Goal: Task Accomplishment & Management: Manage account settings

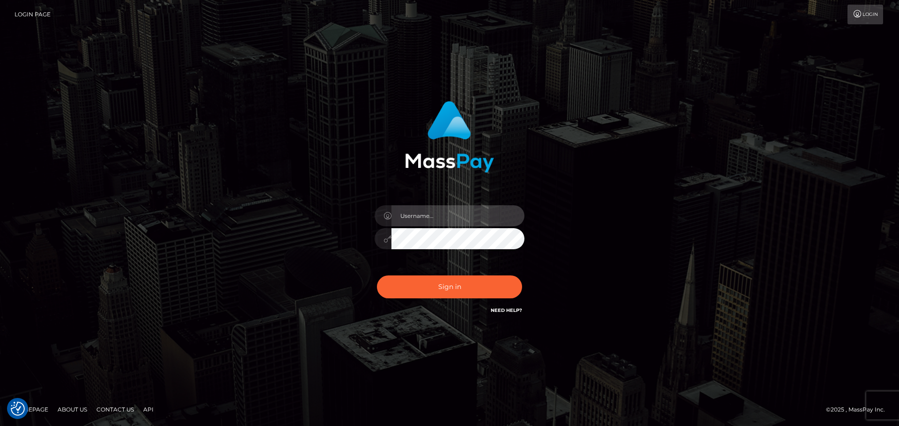
click at [444, 216] on input "text" at bounding box center [457, 215] width 133 height 21
click at [420, 215] on input "text" at bounding box center [457, 215] width 133 height 21
type input "wes.level.dev"
click at [416, 217] on input "wes.level.dev" at bounding box center [457, 215] width 133 height 21
click at [419, 219] on input "wes.level.dev" at bounding box center [457, 215] width 133 height 21
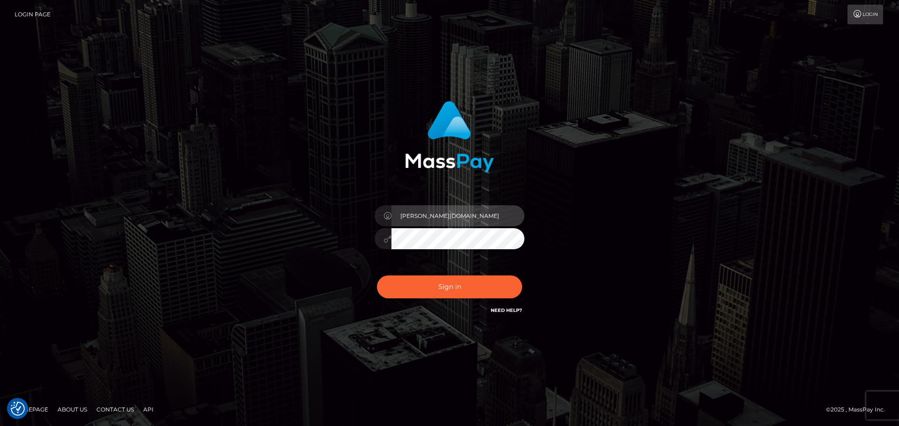
click at [419, 219] on input "wes.level.dev" at bounding box center [457, 215] width 133 height 21
type input "wb.cad.dev"
click at [436, 302] on div "Sign in Need Help?" at bounding box center [449, 291] width 164 height 42
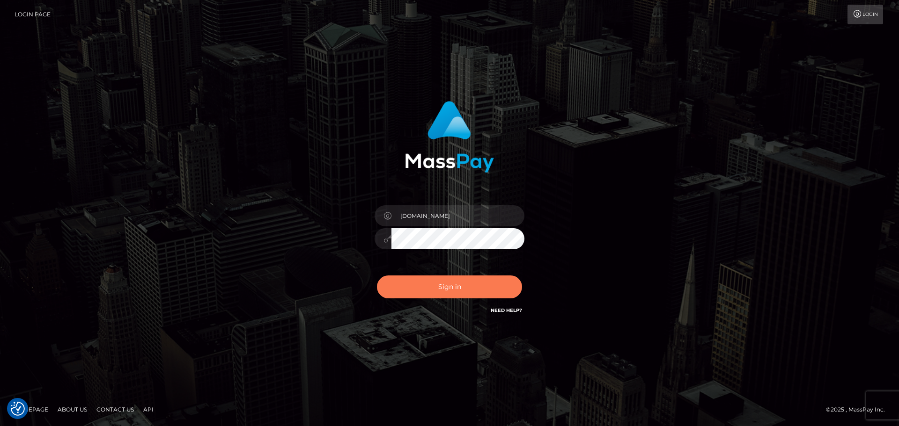
click at [440, 290] on button "Sign in" at bounding box center [449, 287] width 145 height 23
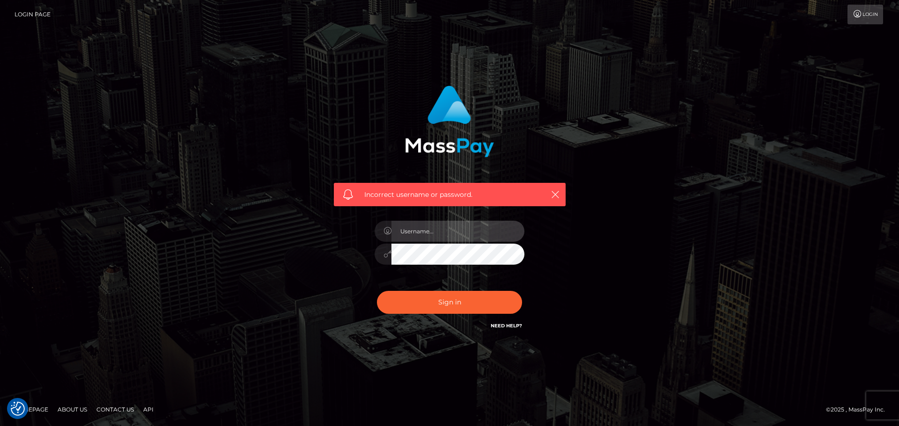
type input "[DOMAIN_NAME]"
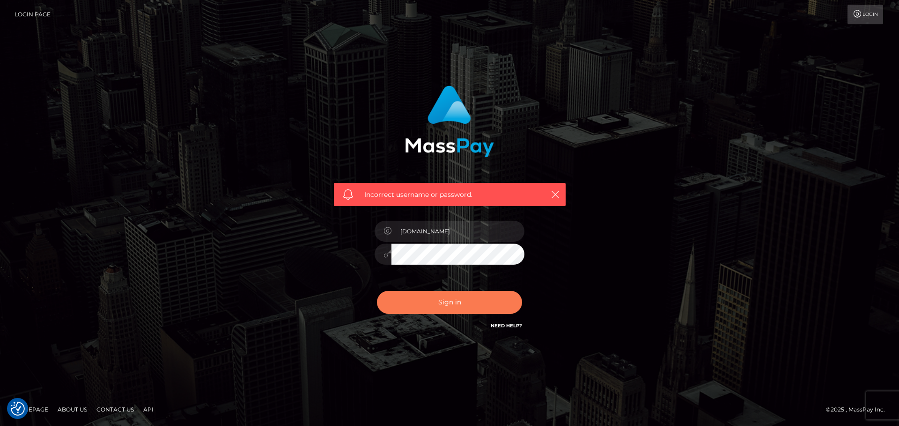
click at [424, 301] on button "Sign in" at bounding box center [449, 302] width 145 height 23
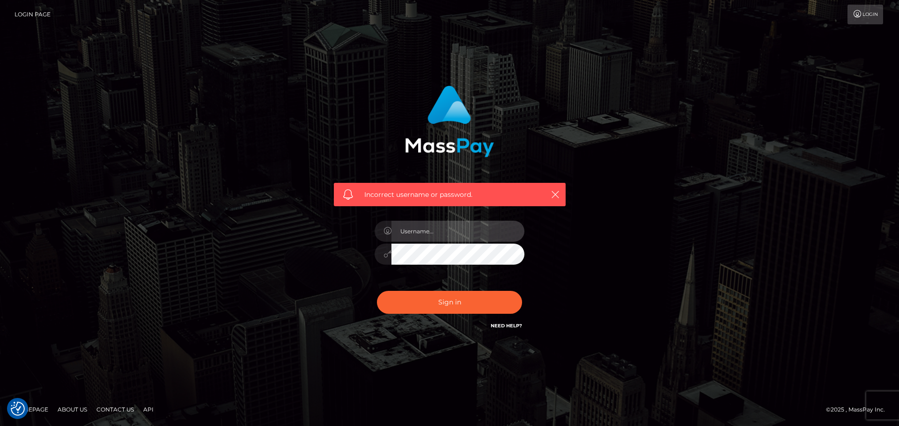
type input "[DOMAIN_NAME]"
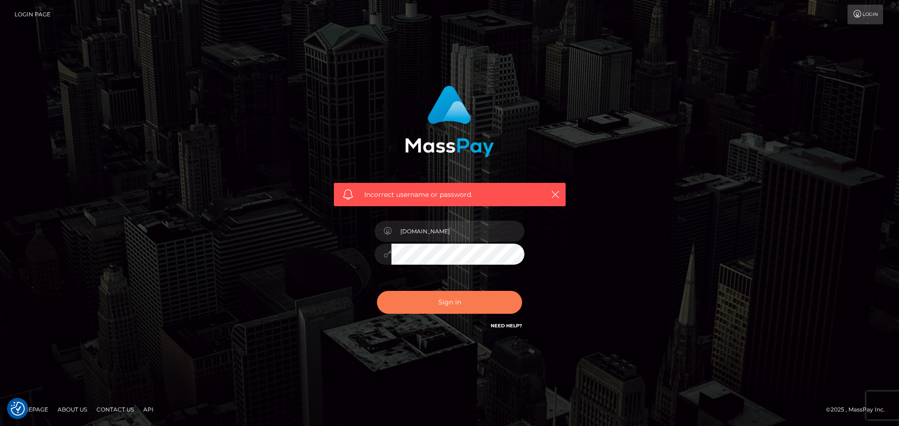
click at [440, 300] on button "Sign in" at bounding box center [449, 302] width 145 height 23
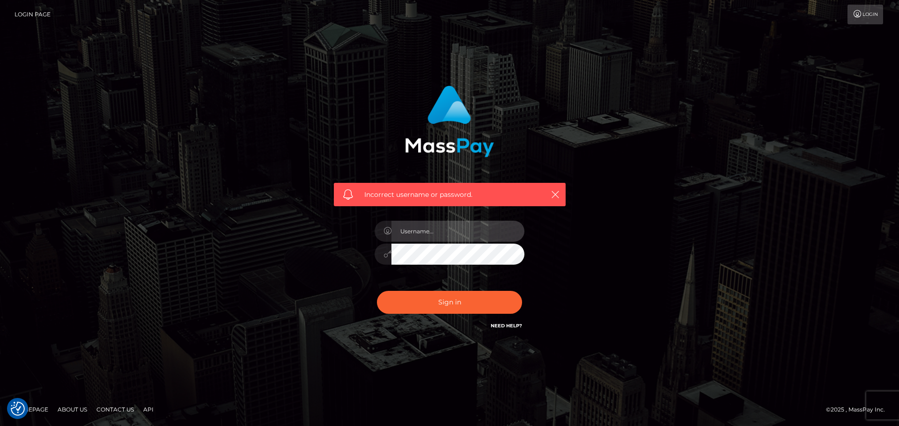
click at [430, 236] on input "text" at bounding box center [457, 231] width 133 height 21
type input "wb.le-vel.cad"
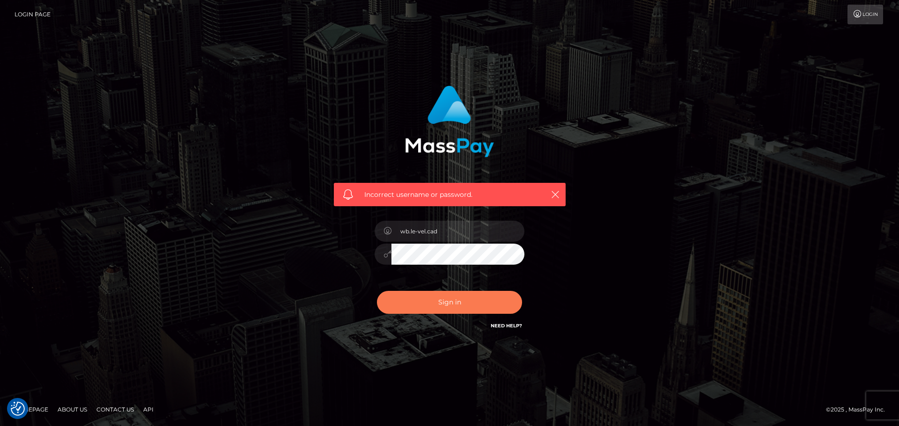
click at [432, 303] on button "Sign in" at bounding box center [449, 302] width 145 height 23
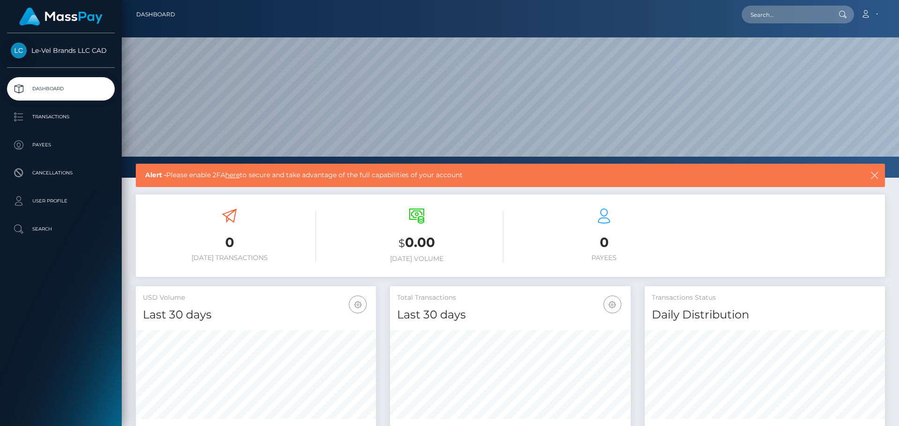
scroll to position [166, 241]
click at [240, 176] on link "here" at bounding box center [232, 175] width 15 height 8
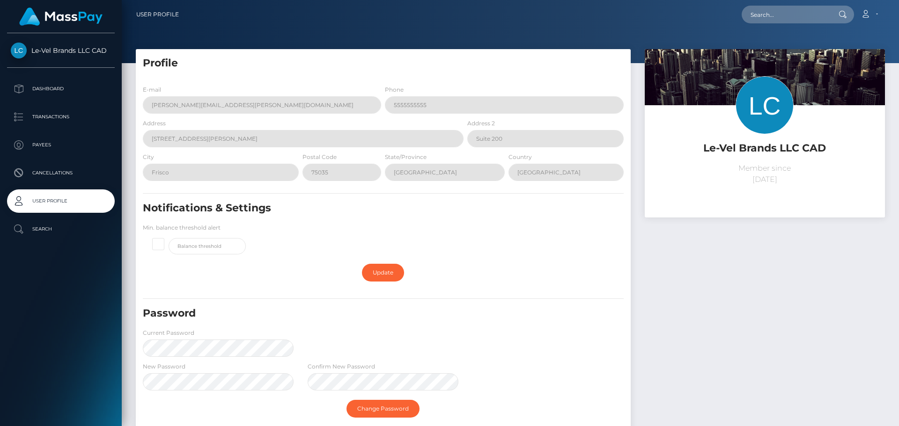
scroll to position [109, 0]
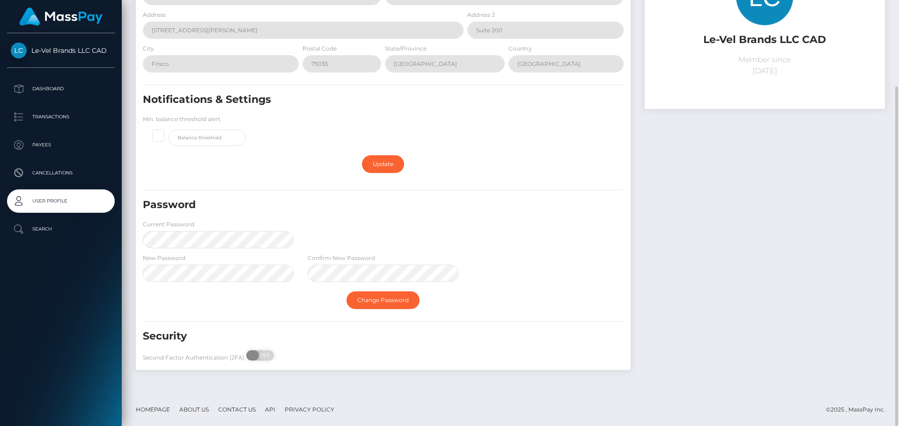
click at [257, 359] on span "OFF" at bounding box center [262, 356] width 23 height 10
checkbox input "true"
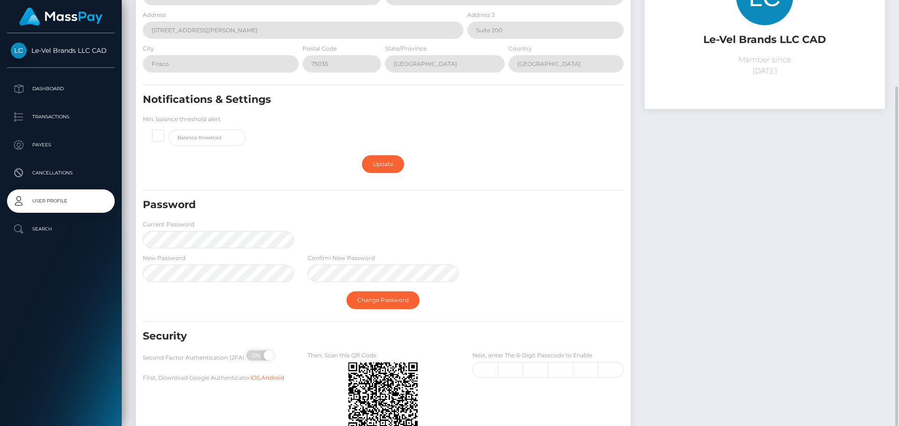
scroll to position [155, 0]
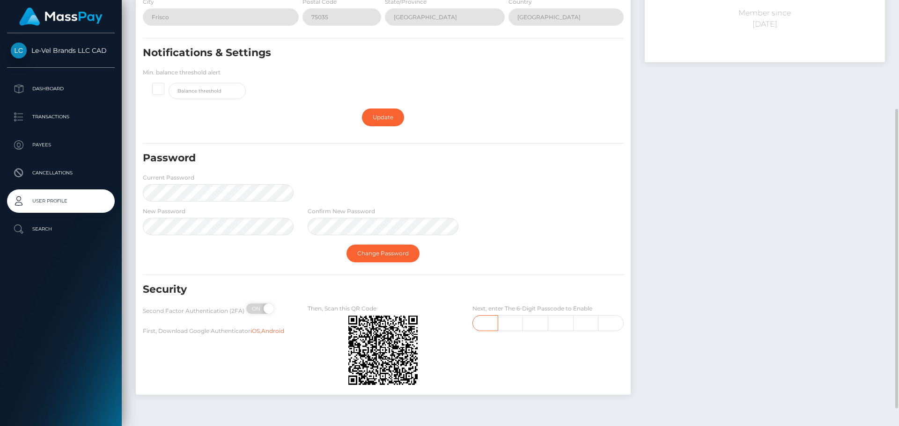
click at [484, 323] on input "text" at bounding box center [484, 323] width 25 height 16
type input "5"
type input "3"
type input "8"
type input "4"
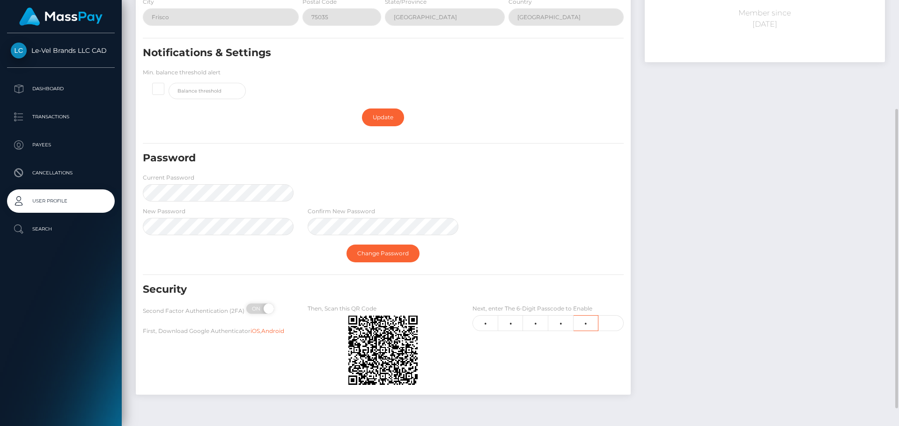
type input "8"
type input "5"
type input "3"
type input "8"
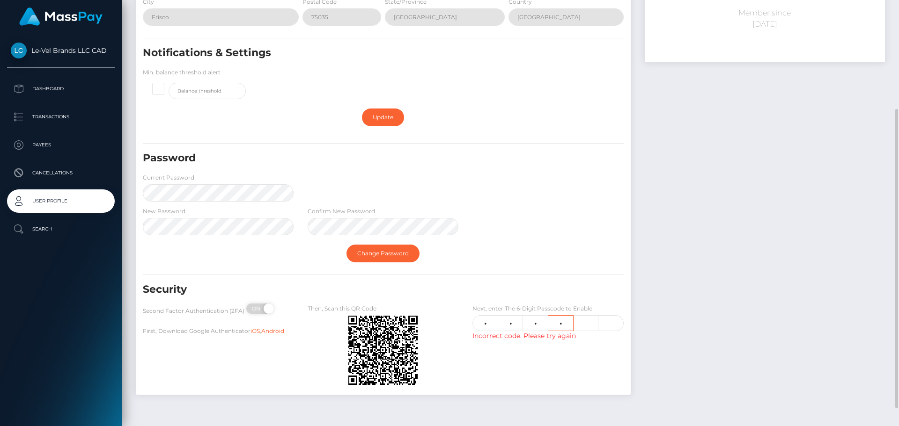
type input "4"
type input "8"
type input "5"
type input "3"
type input "8"
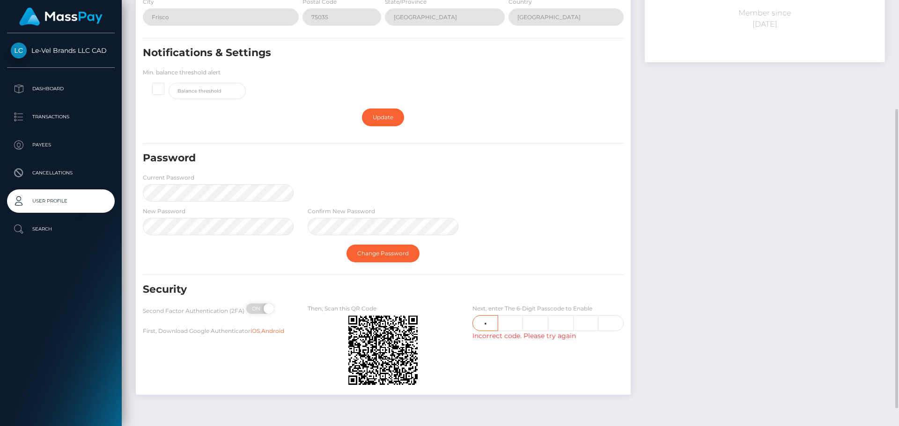
type input "3"
type input "8"
type input "1"
type input "3"
type input "0"
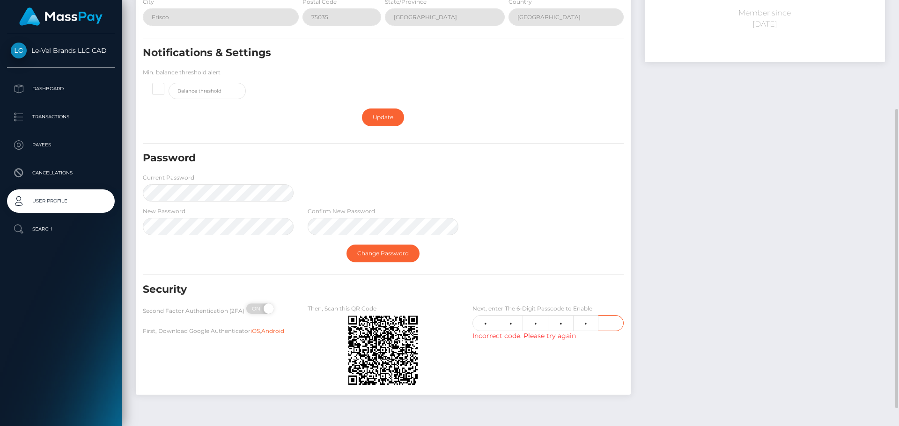
type input "2"
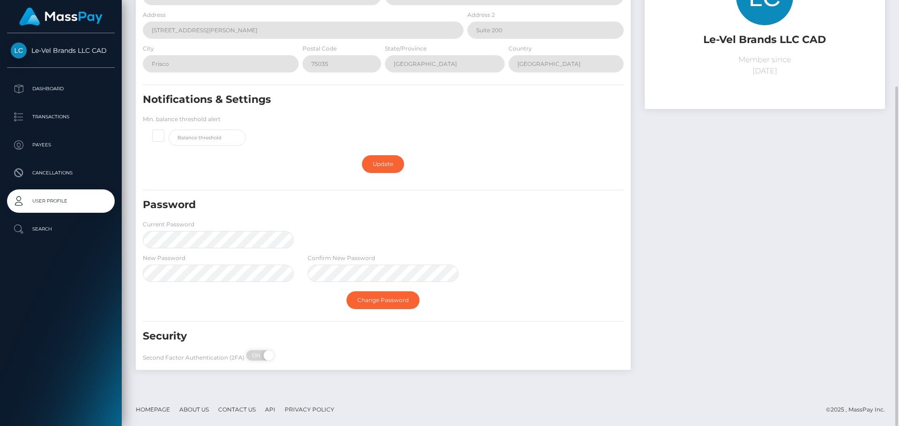
scroll to position [0, 0]
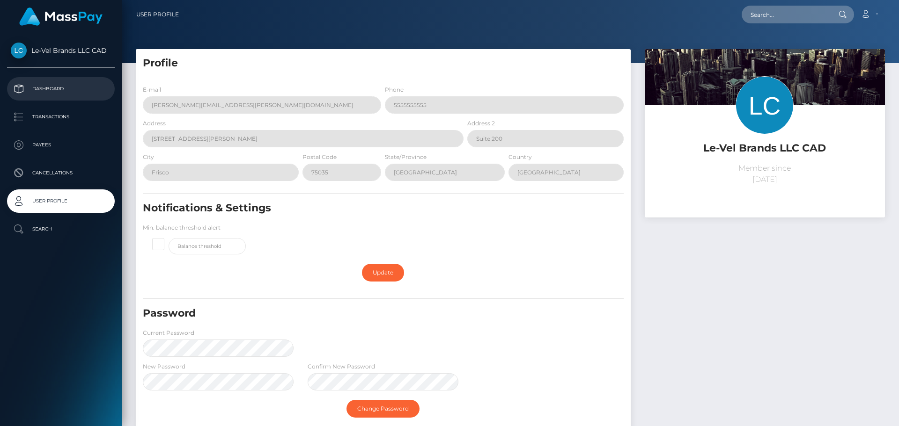
click at [40, 90] on p "Dashboard" at bounding box center [61, 89] width 100 height 14
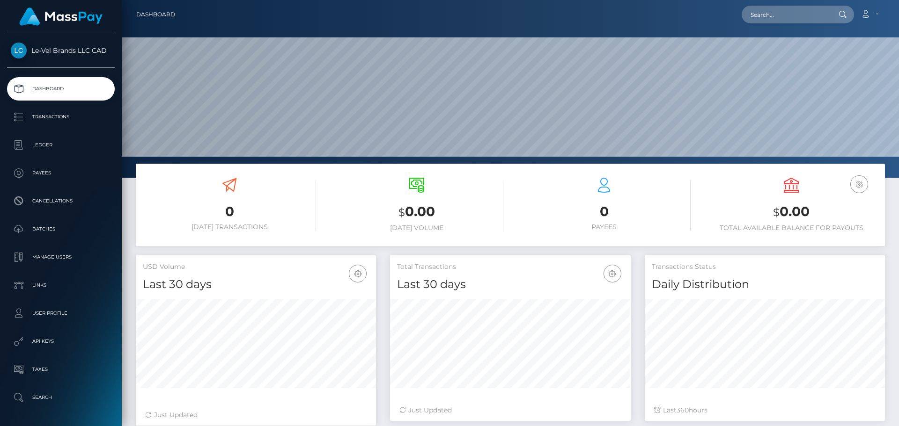
scroll to position [166, 241]
click at [870, 19] on link "Account" at bounding box center [869, 15] width 28 height 20
click at [837, 55] on link "Logout" at bounding box center [846, 59] width 75 height 17
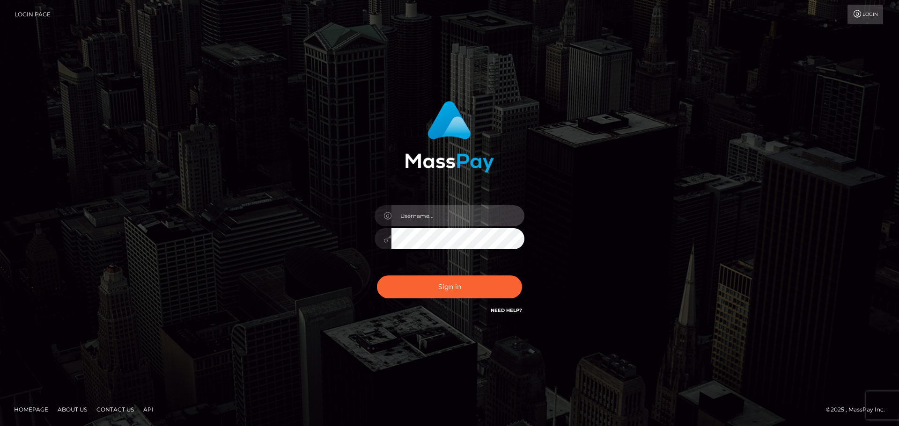
click at [430, 224] on input "text" at bounding box center [457, 215] width 133 height 21
type input "[DOMAIN_NAME]"
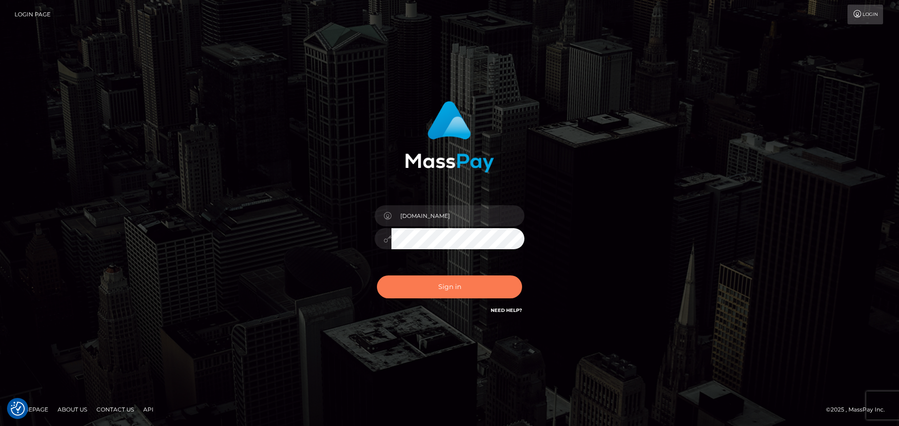
click at [438, 291] on button "Sign in" at bounding box center [449, 287] width 145 height 23
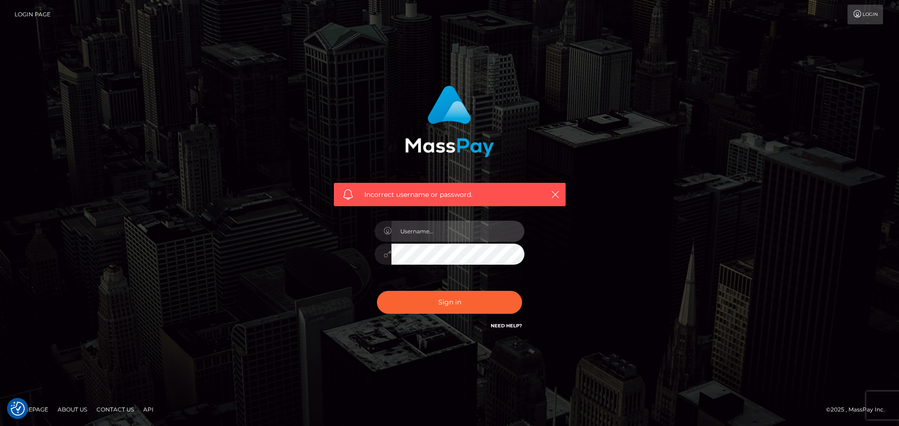
click at [448, 227] on input "text" at bounding box center [457, 231] width 133 height 21
click at [301, 278] on div "Incorrect username or password." at bounding box center [450, 213] width 534 height 269
click at [440, 237] on input "text" at bounding box center [457, 231] width 133 height 21
type input "[DOMAIN_NAME]"
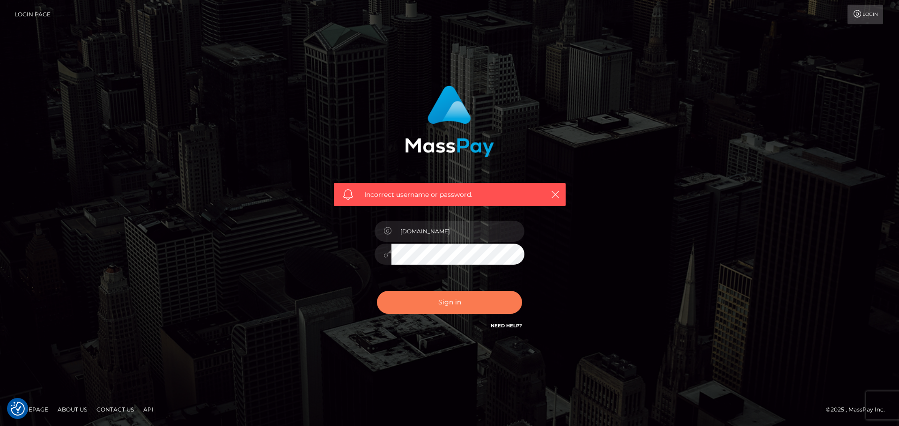
click at [448, 300] on button "Sign in" at bounding box center [449, 302] width 145 height 23
type input "wes.level.dev"
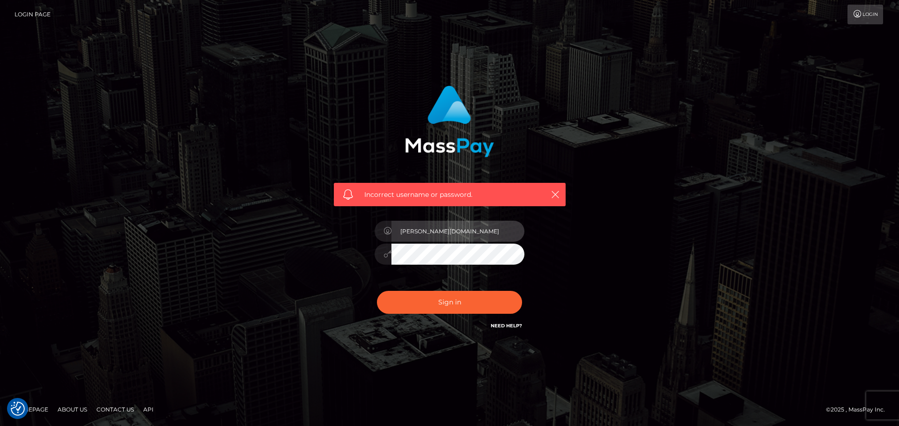
click at [413, 234] on input "wes.level.dev" at bounding box center [457, 231] width 133 height 21
type input "[DOMAIN_NAME]"
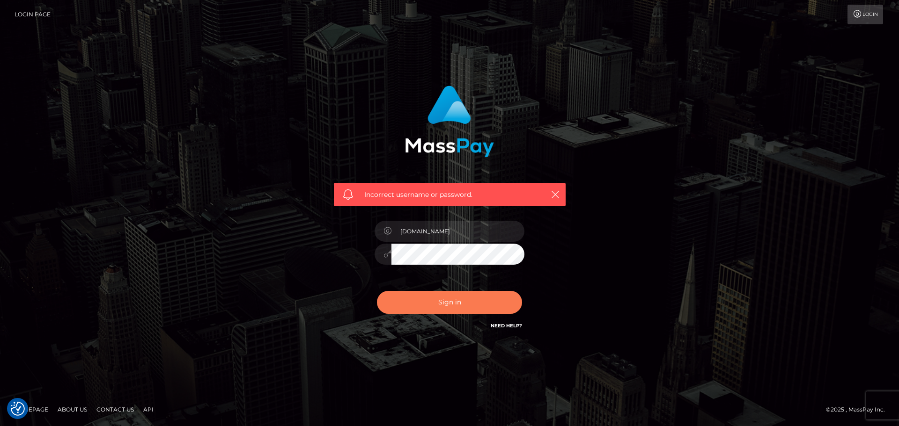
click at [457, 301] on button "Sign in" at bounding box center [449, 302] width 145 height 23
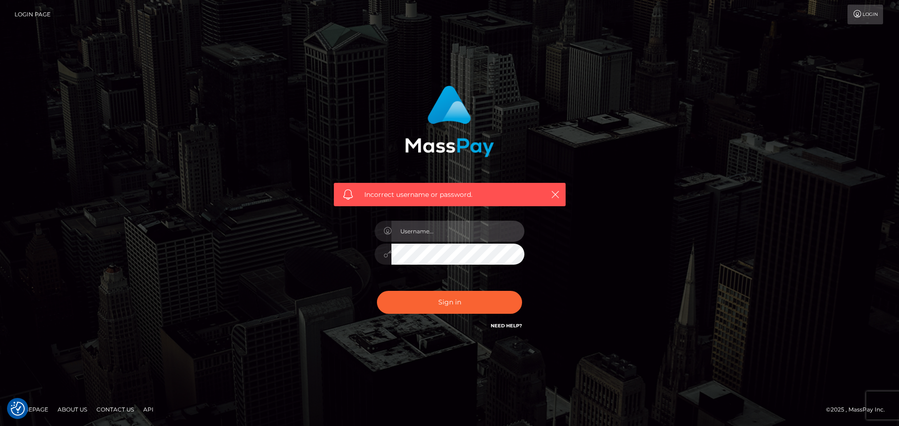
click at [415, 234] on input "text" at bounding box center [457, 231] width 133 height 21
type input "[DOMAIN_NAME]"
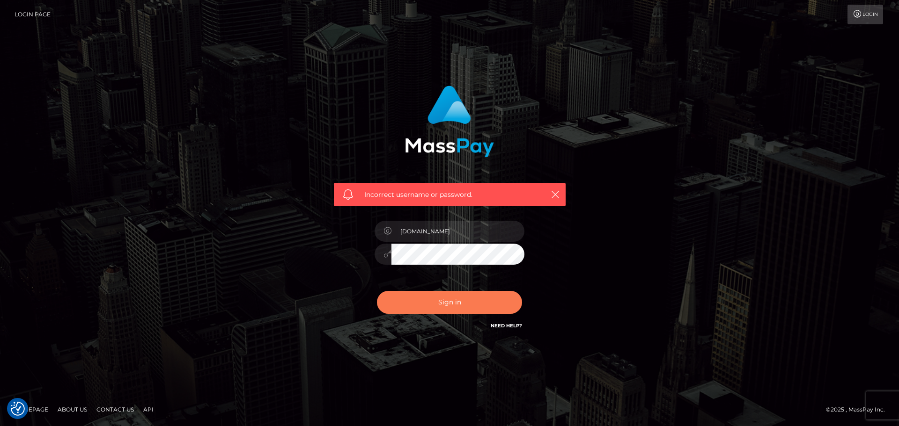
click at [456, 300] on button "Sign in" at bounding box center [449, 302] width 145 height 23
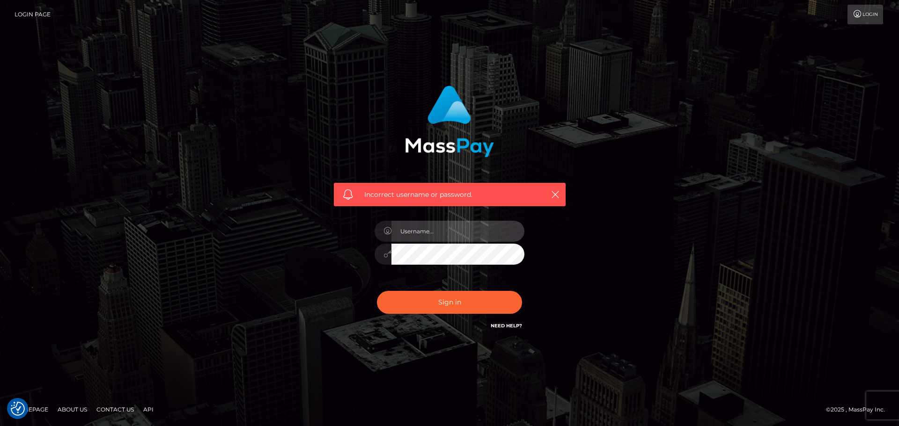
click at [418, 229] on input "text" at bounding box center [457, 231] width 133 height 21
type input "[DOMAIN_NAME]"
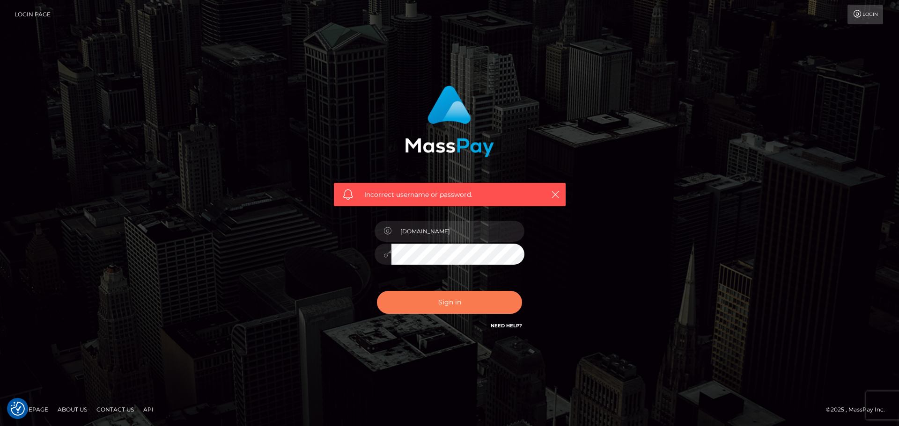
click at [422, 304] on button "Sign in" at bounding box center [449, 302] width 145 height 23
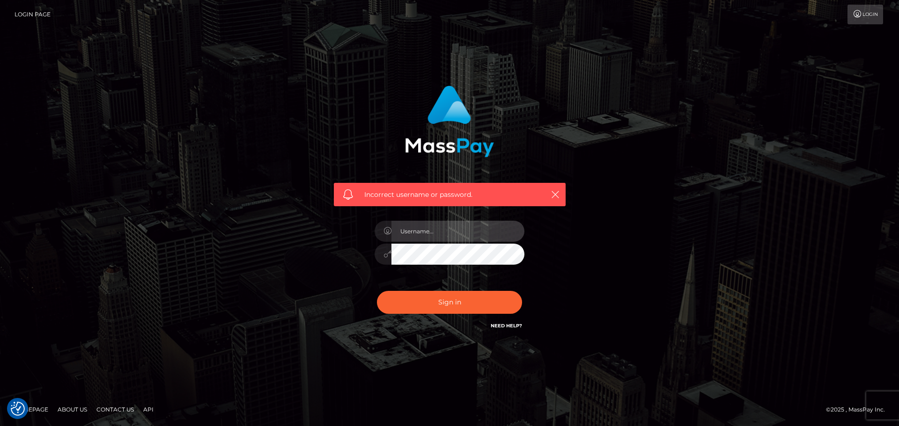
type input "[DOMAIN_NAME]"
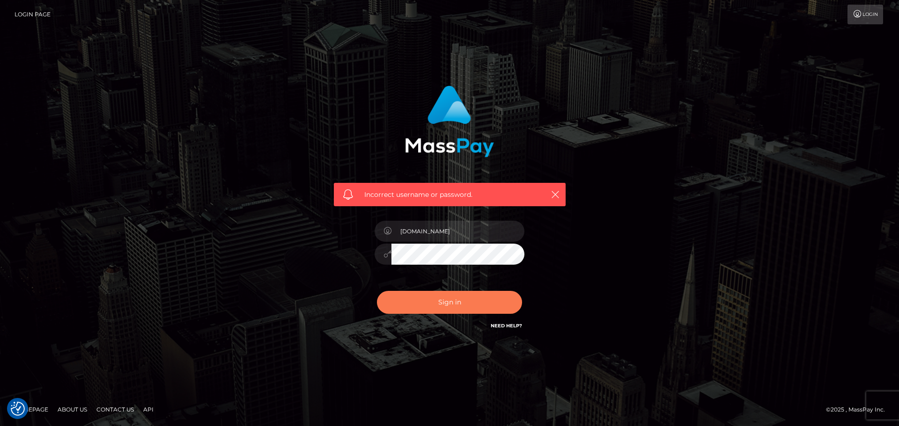
click at [461, 309] on button "Sign in" at bounding box center [449, 302] width 145 height 23
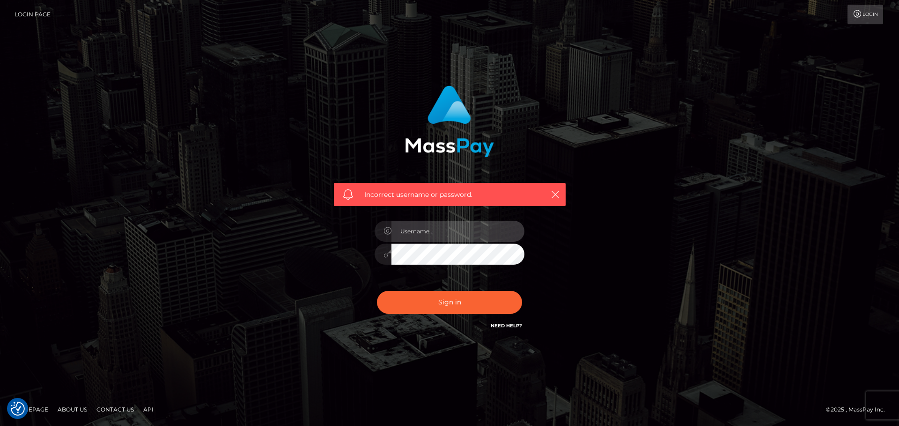
click at [404, 229] on input "text" at bounding box center [457, 231] width 133 height 21
type input "wb"
type input "[DOMAIN_NAME]"
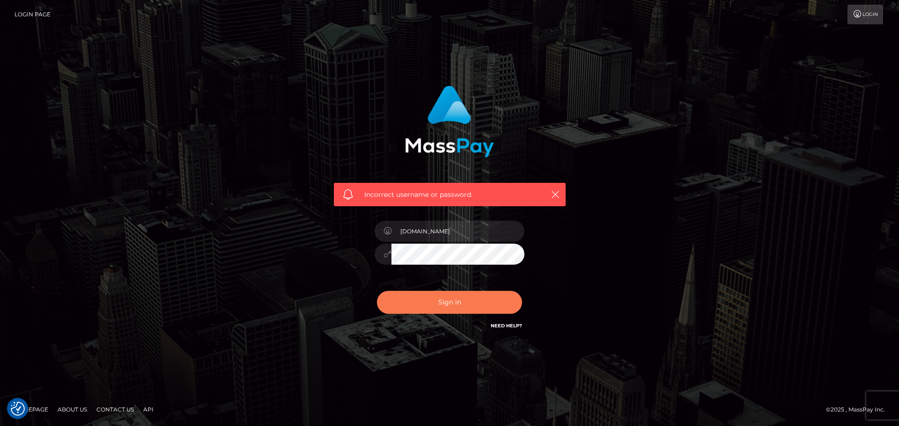
click at [465, 310] on button "Sign in" at bounding box center [449, 302] width 145 height 23
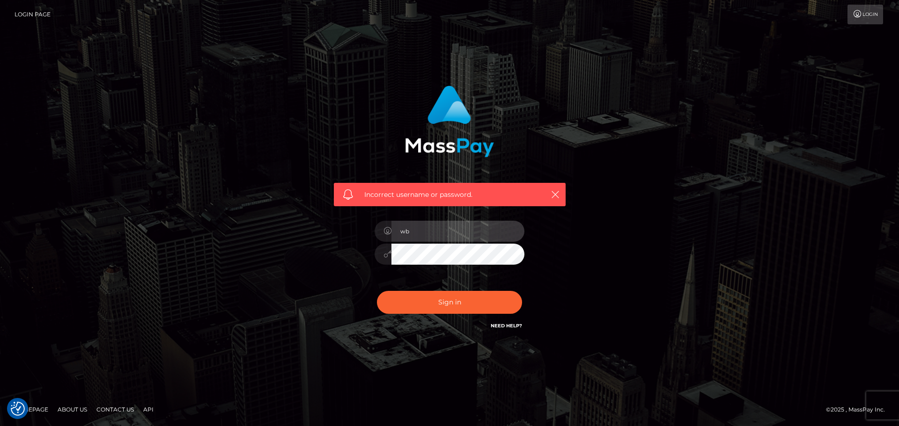
type input "wb"
type input "[DOMAIN_NAME]"
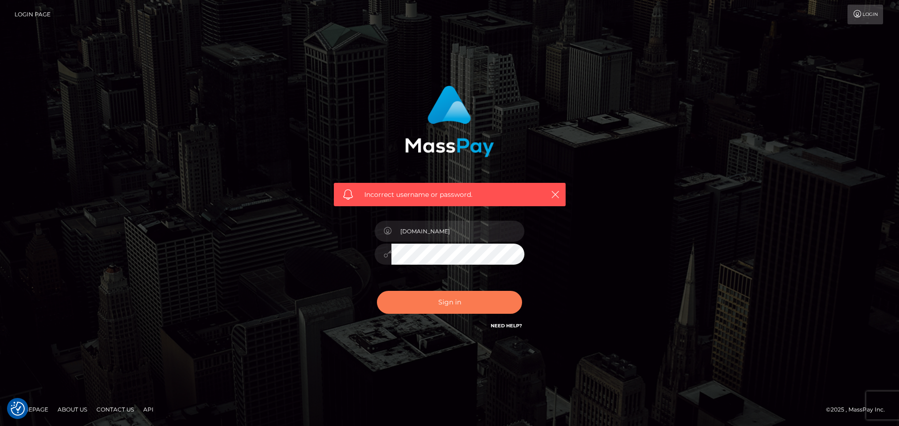
click at [450, 305] on button "Sign in" at bounding box center [449, 302] width 145 height 23
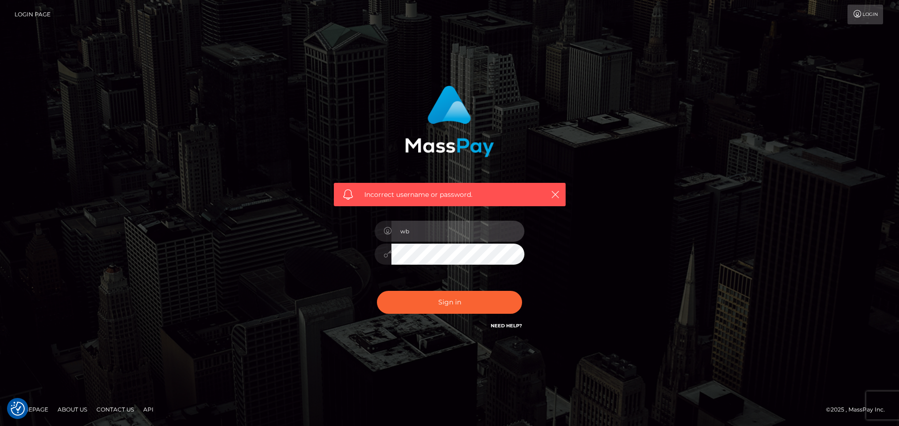
type input "wb"
type input "[DOMAIN_NAME]"
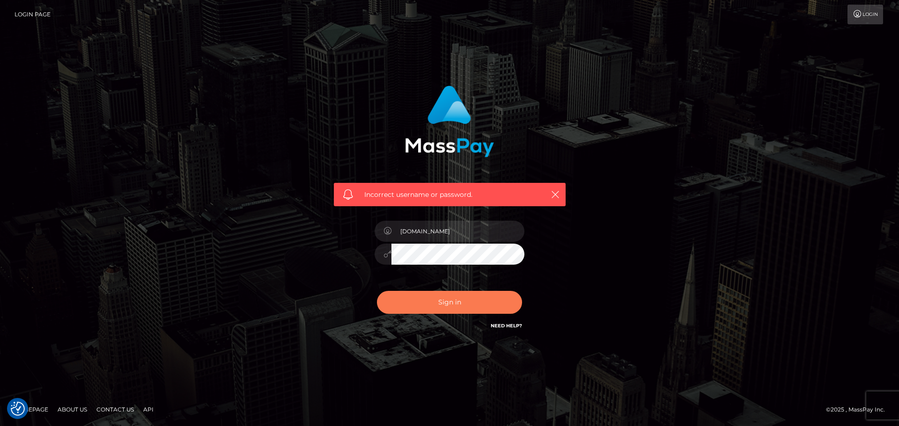
click at [443, 308] on button "Sign in" at bounding box center [449, 302] width 145 height 23
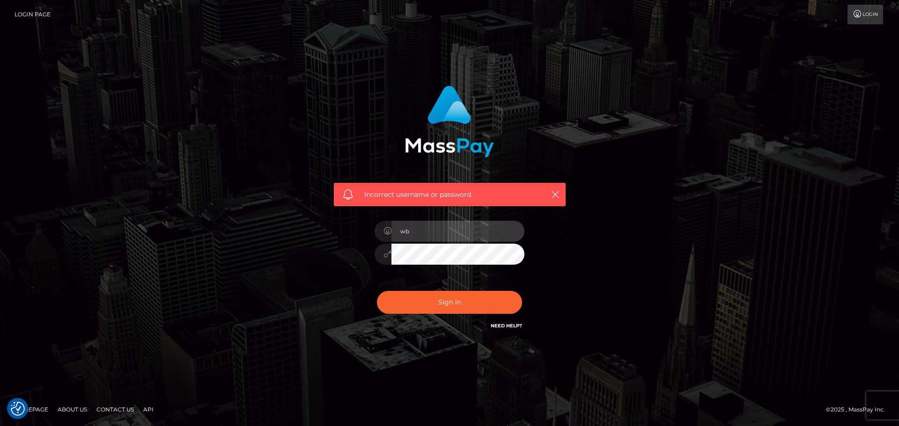
type input "wb"
type input "[DOMAIN_NAME]"
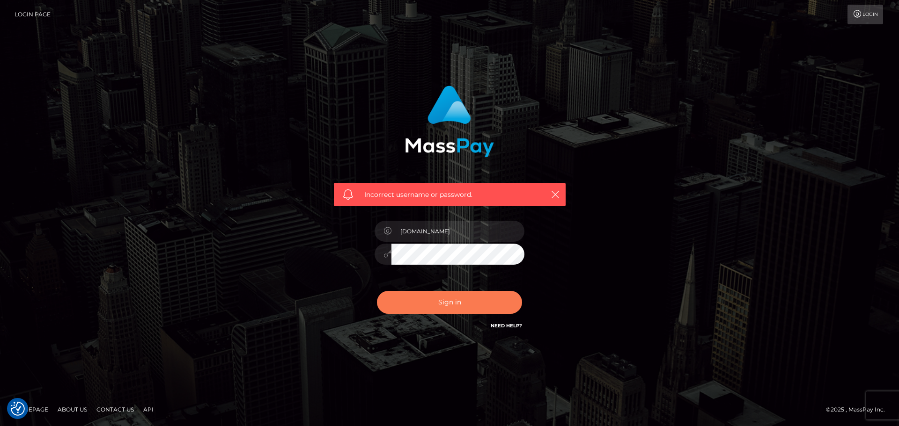
click at [465, 300] on button "Sign in" at bounding box center [449, 302] width 145 height 23
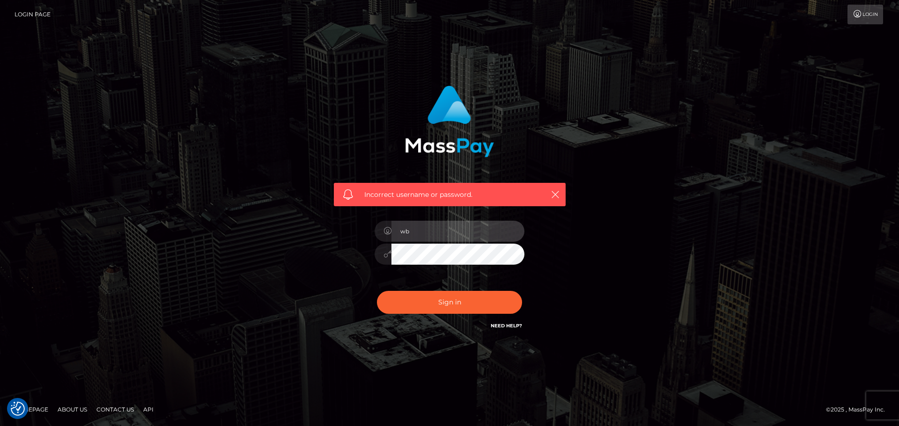
type input "wb"
type input "[DOMAIN_NAME]"
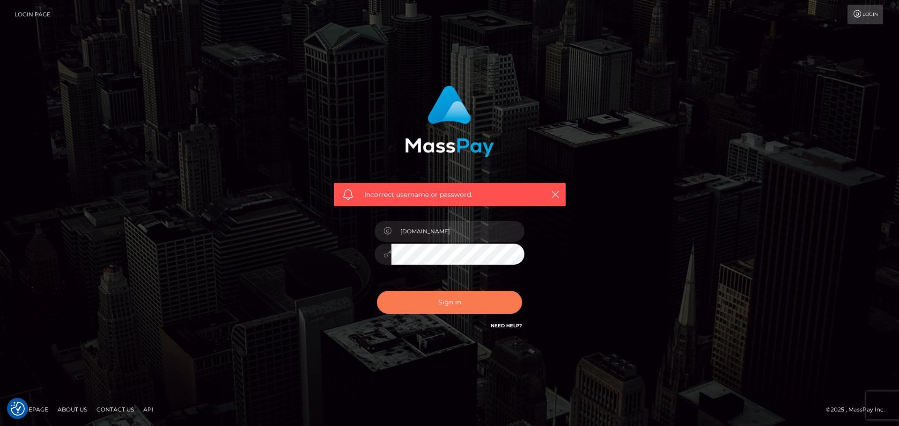
click at [439, 298] on button "Sign in" at bounding box center [449, 302] width 145 height 23
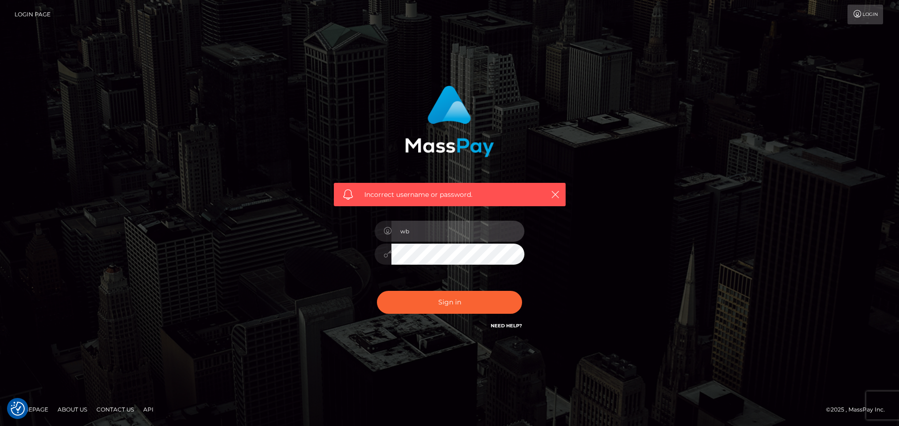
type input "wb"
type input "[DOMAIN_NAME]"
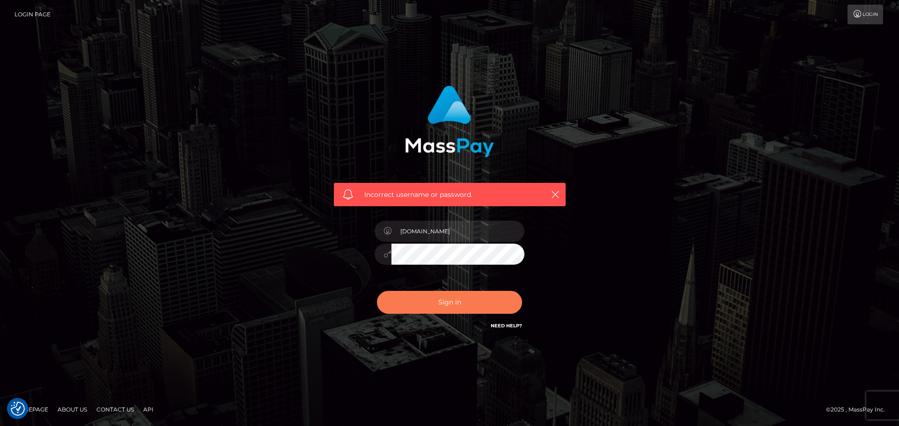
click at [441, 301] on button "Sign in" at bounding box center [449, 302] width 145 height 23
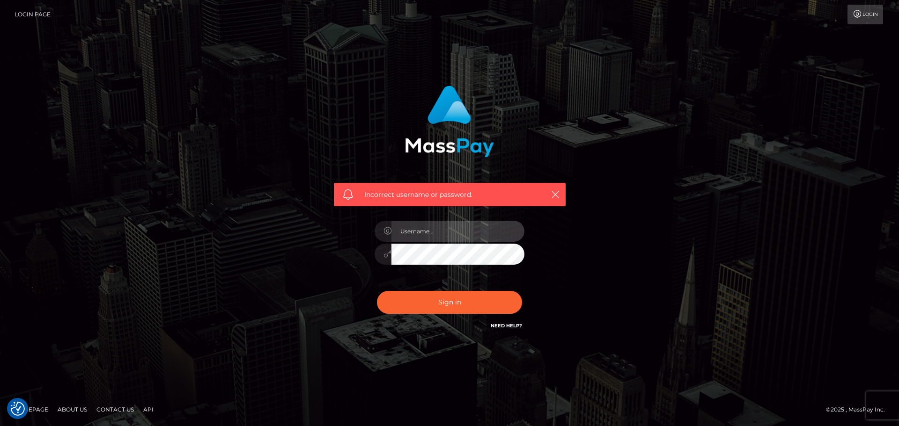
click at [466, 239] on input "text" at bounding box center [457, 231] width 133 height 21
type input "wb"
type input "[DOMAIN_NAME]"
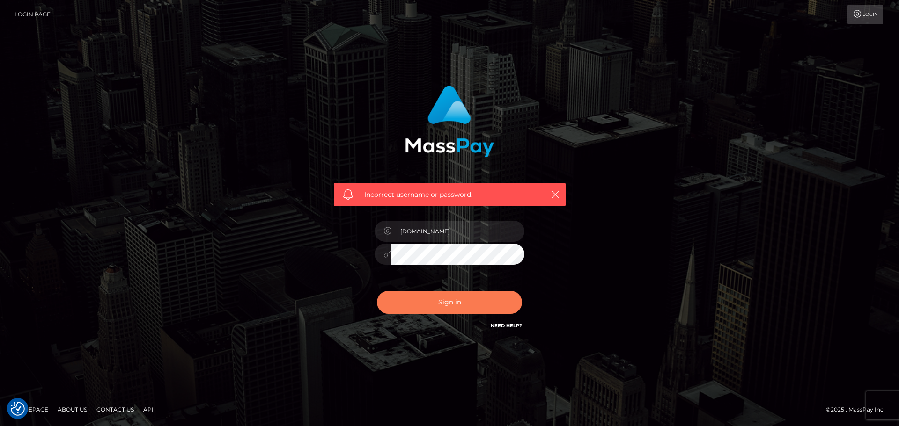
click at [455, 313] on button "Sign in" at bounding box center [449, 302] width 145 height 23
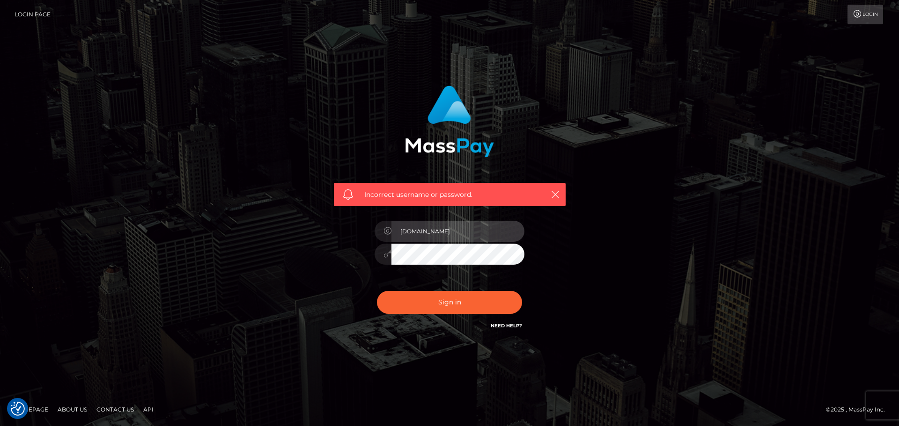
type input "[DOMAIN_NAME]"
click at [377, 291] on button "Sign in" at bounding box center [449, 302] width 145 height 23
click at [552, 198] on icon "button" at bounding box center [554, 194] width 9 height 9
click at [556, 192] on icon "button" at bounding box center [554, 194] width 9 height 9
click at [554, 190] on button "button" at bounding box center [555, 195] width 12 height 12
